Goal: Book appointment/travel/reservation

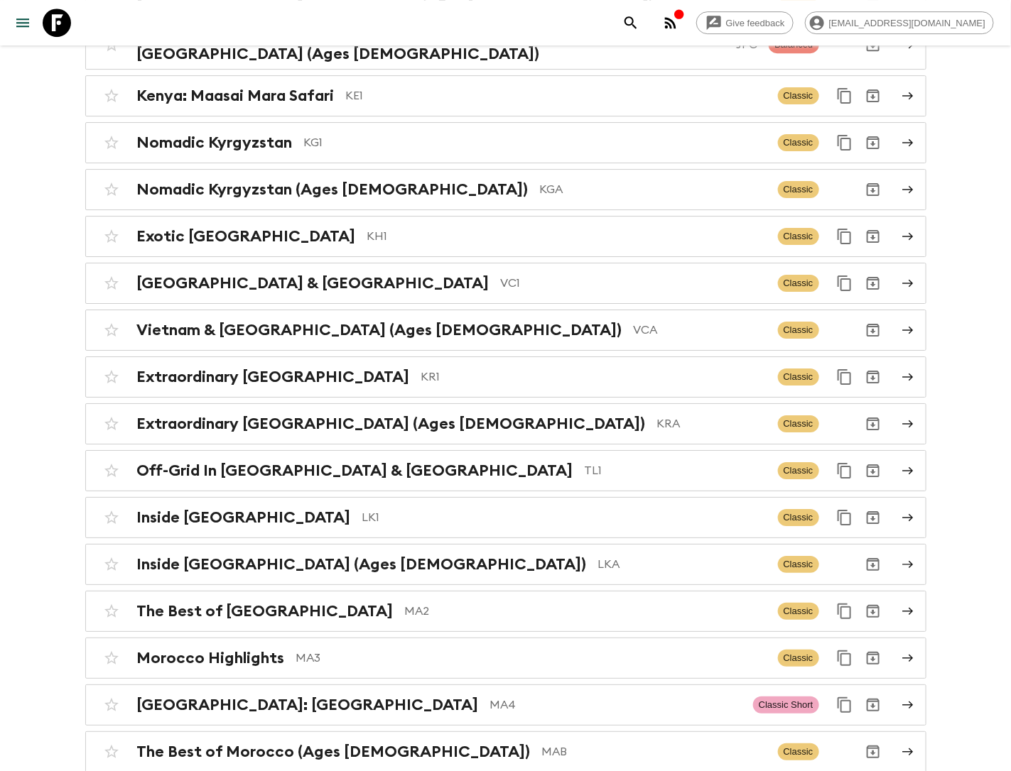
scroll to position [3738, 0]
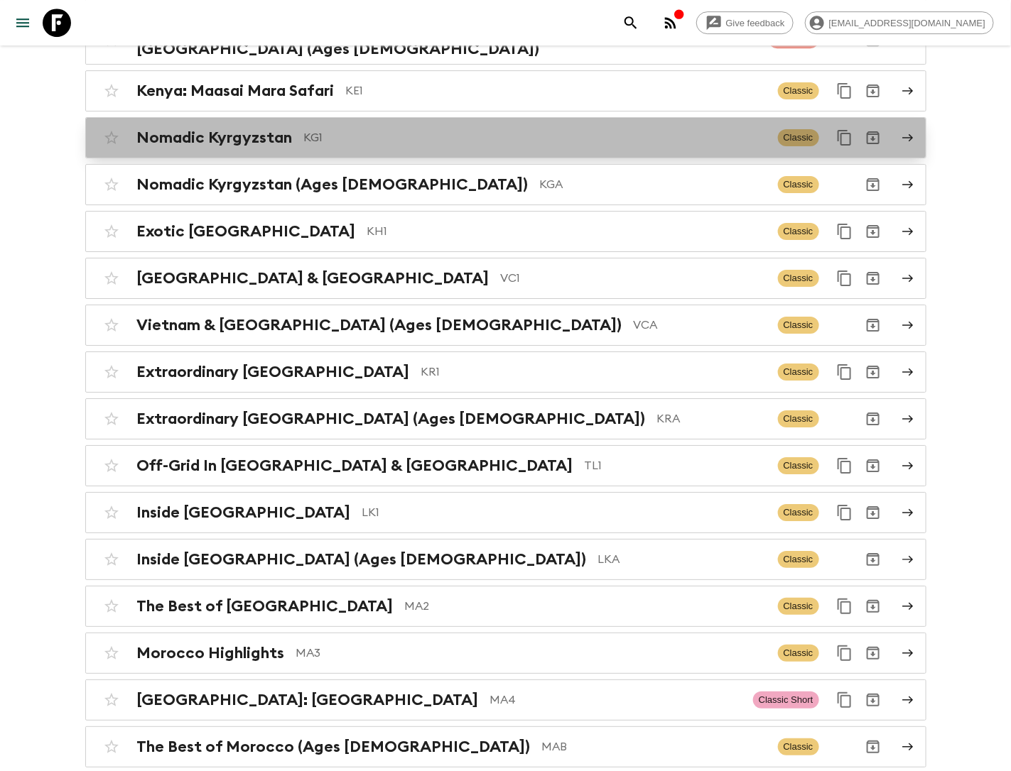
click at [364, 129] on p "KG1" at bounding box center [535, 137] width 462 height 17
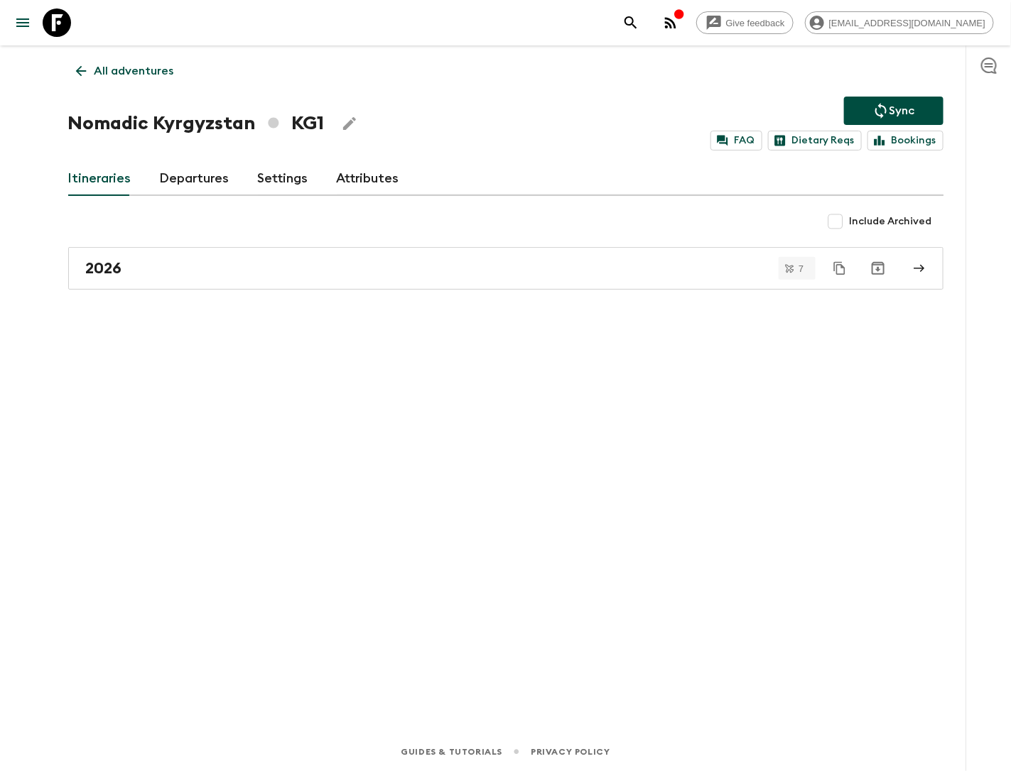
click at [189, 175] on link "Departures" at bounding box center [195, 179] width 70 height 34
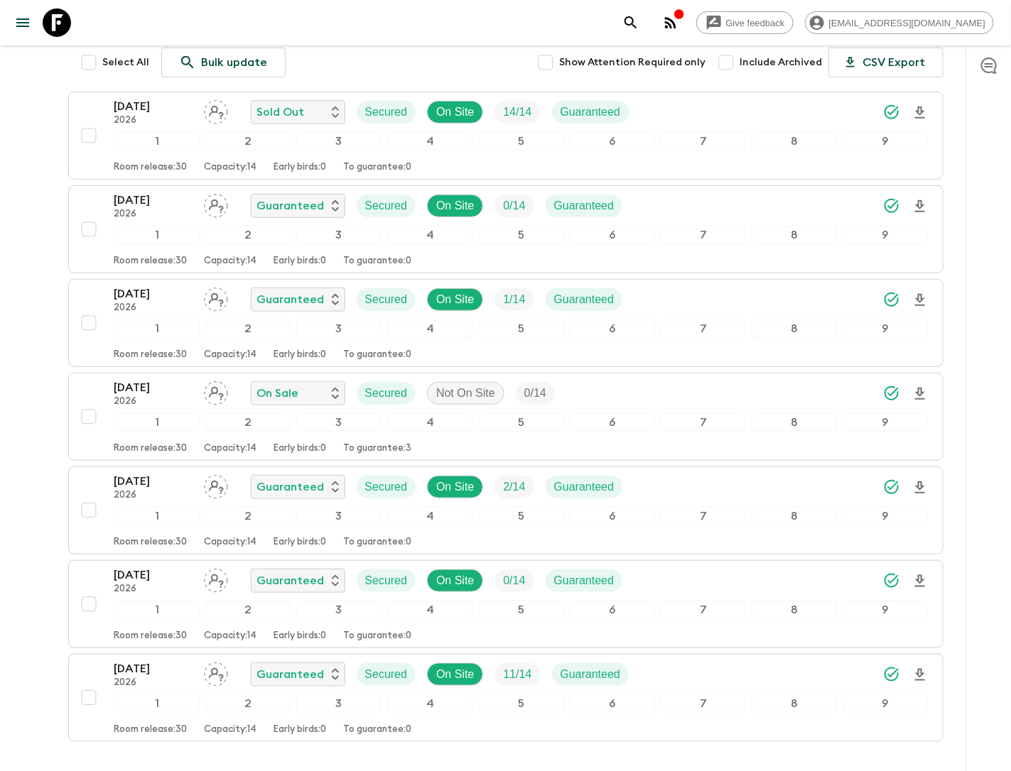
scroll to position [209, 0]
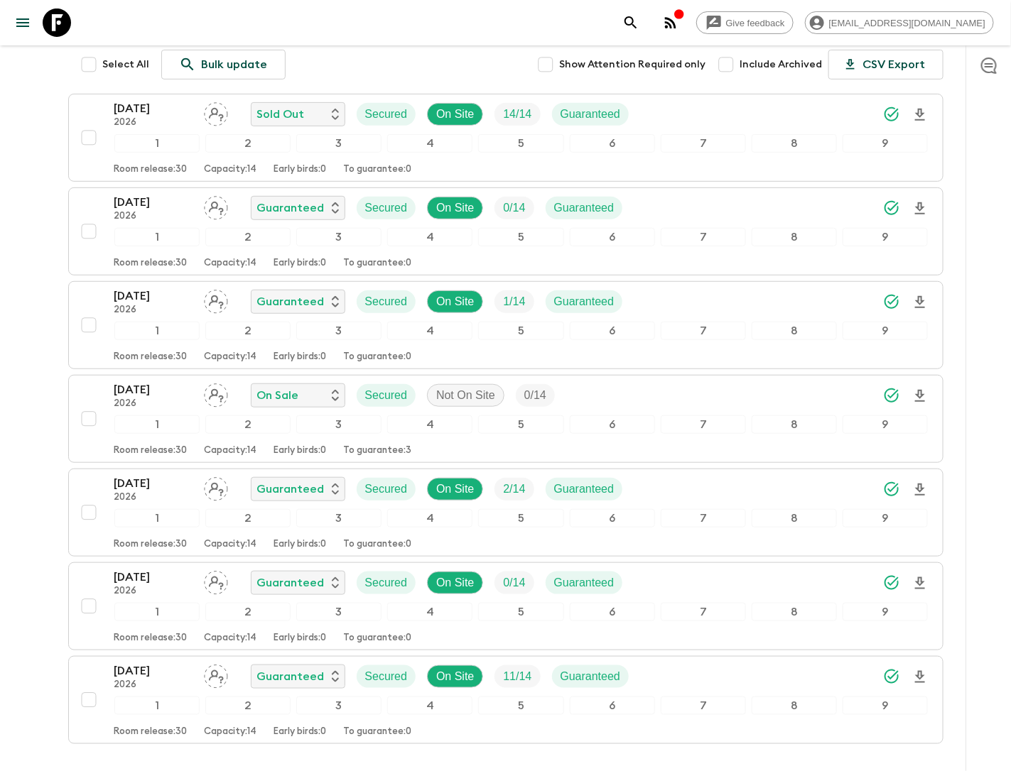
click at [41, 416] on div "Give feedback [EMAIL_ADDRESS][DOMAIN_NAME] All adventures Nomadic Kyrgyzstan KG…" at bounding box center [505, 332] width 1011 height 1082
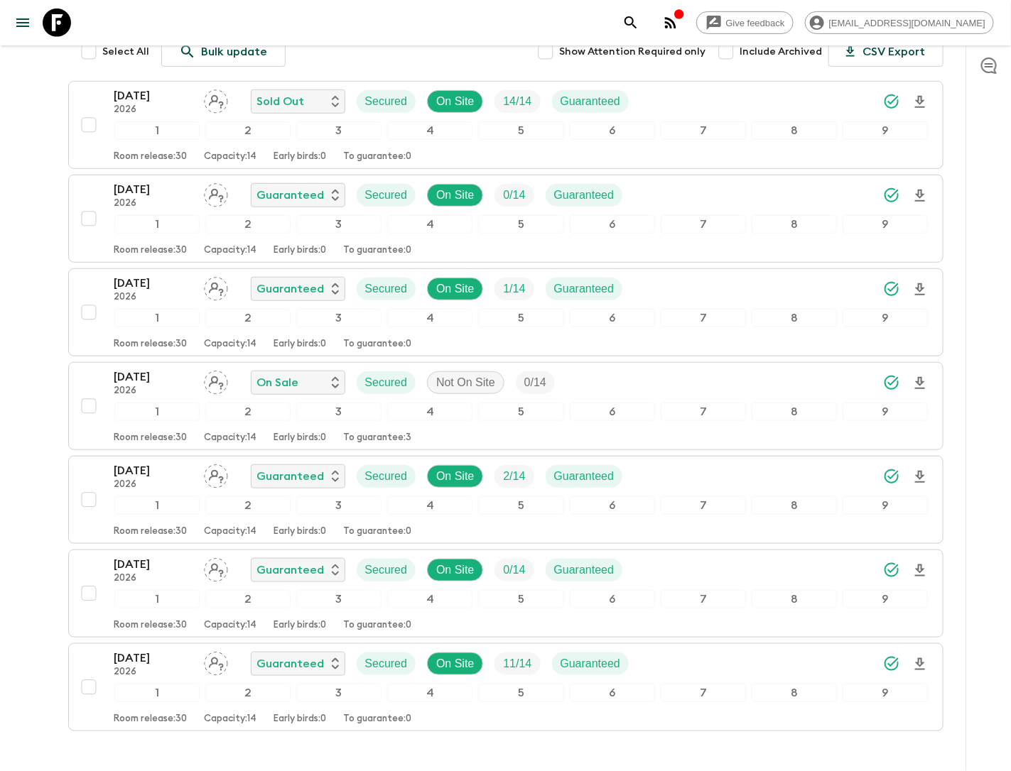
scroll to position [223, 0]
